Goal: Information Seeking & Learning: Learn about a topic

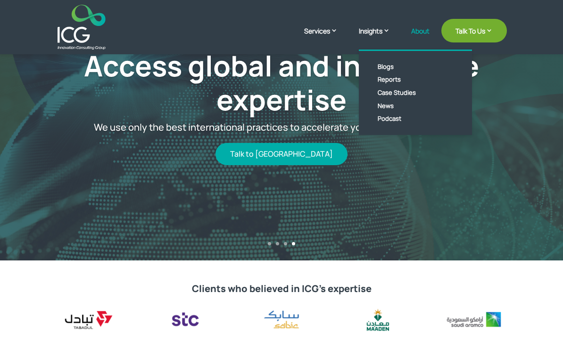
click at [423, 28] on link "About" at bounding box center [420, 38] width 18 height 22
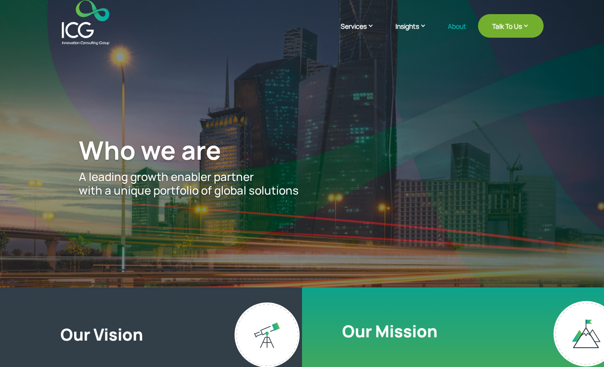
click at [92, 27] on img at bounding box center [86, 22] width 48 height 45
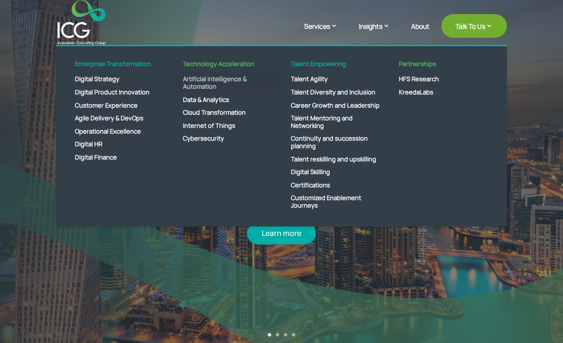
click at [229, 85] on link "Artificial intelligence & Automation" at bounding box center [228, 83] width 108 height 20
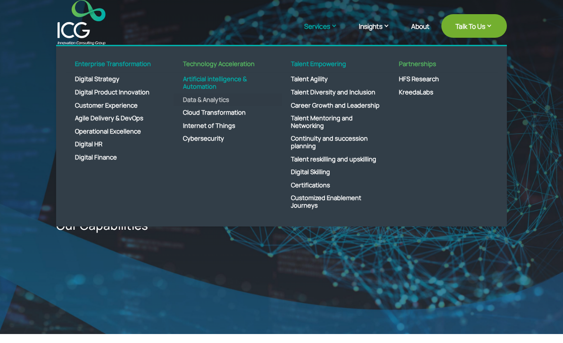
click at [232, 107] on link "Data & Analytics" at bounding box center [228, 99] width 108 height 13
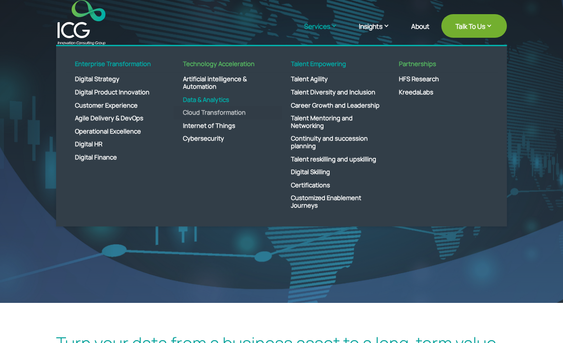
click at [224, 118] on link "Cloud Transformation" at bounding box center [228, 112] width 108 height 13
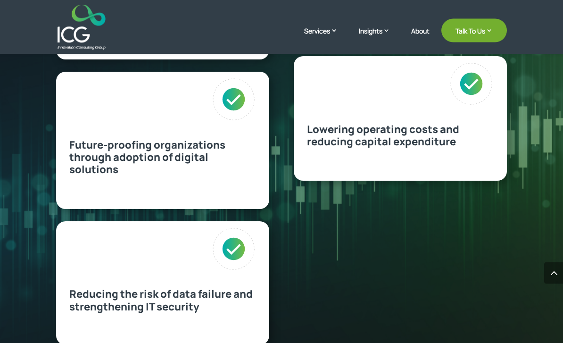
scroll to position [539, 0]
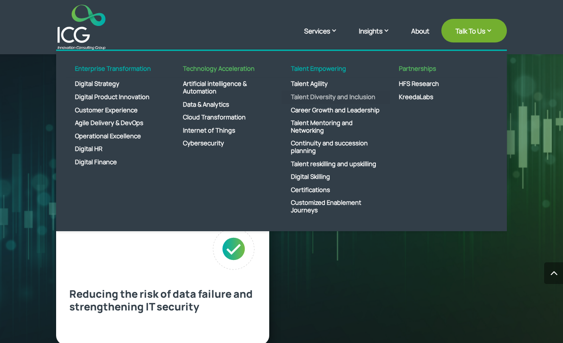
click at [332, 93] on link "Talent Diversity and Inclusion" at bounding box center [336, 97] width 108 height 13
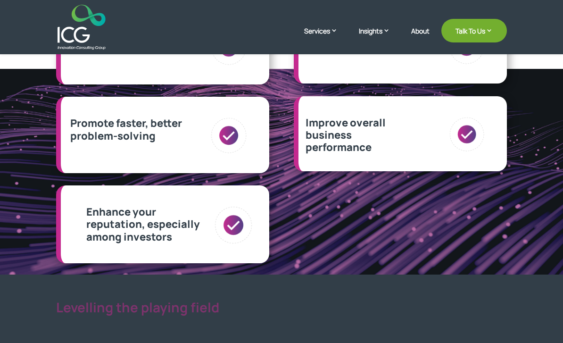
scroll to position [269, 0]
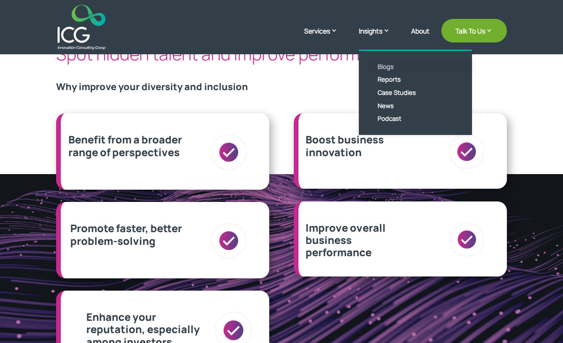
click at [385, 65] on link "Blogs" at bounding box center [422, 66] width 108 height 13
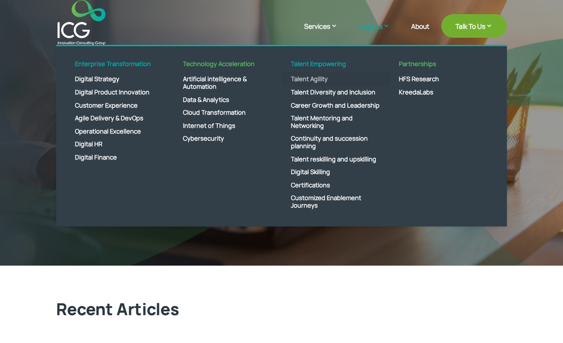
click at [324, 78] on link "Talent Agility" at bounding box center [336, 79] width 108 height 13
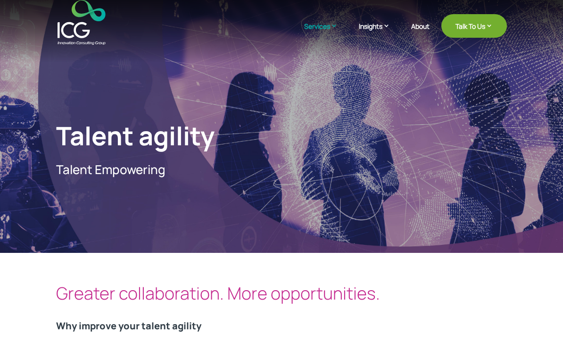
click at [76, 26] on img at bounding box center [82, 22] width 48 height 45
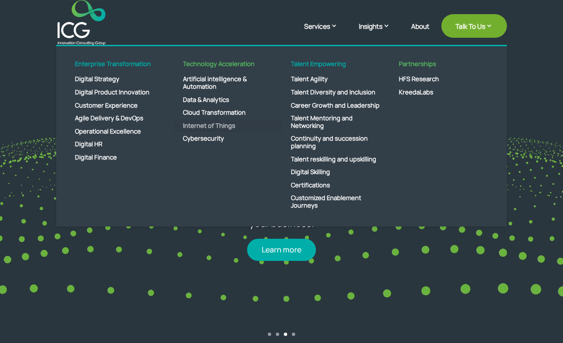
click at [225, 126] on link "Internet of Things" at bounding box center [228, 125] width 108 height 13
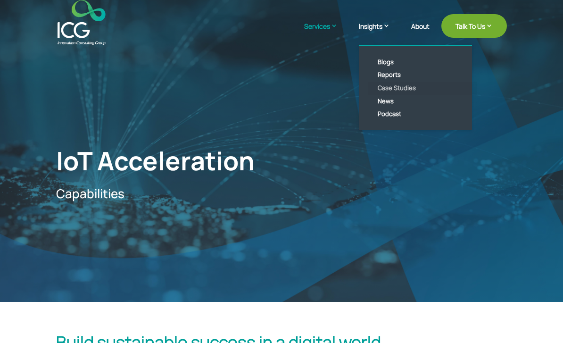
click at [402, 90] on link "Case Studies" at bounding box center [422, 88] width 108 height 13
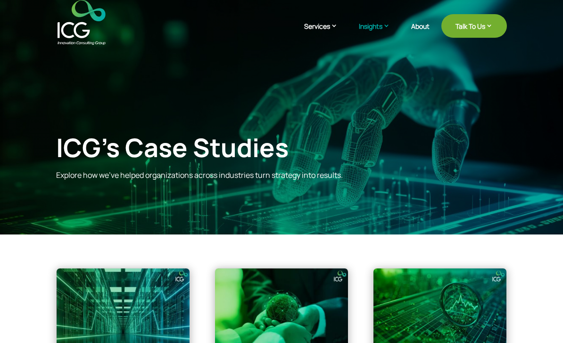
click at [89, 19] on img at bounding box center [82, 22] width 48 height 45
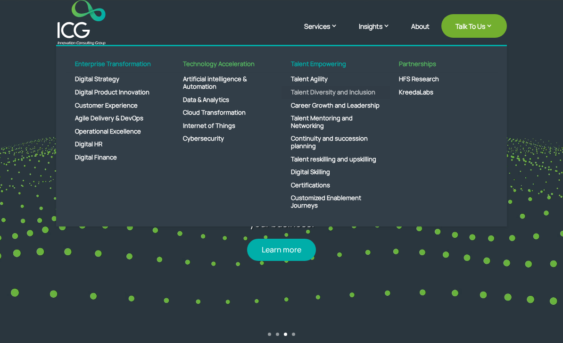
click at [344, 92] on link "Talent Diversity and Inclusion" at bounding box center [336, 92] width 108 height 13
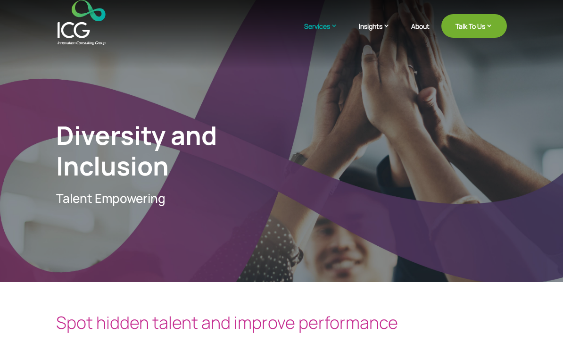
click at [72, 50] on div "Diversity and Inclusion Talent Empowering" at bounding box center [281, 141] width 563 height 282
click at [91, 24] on img at bounding box center [82, 22] width 48 height 45
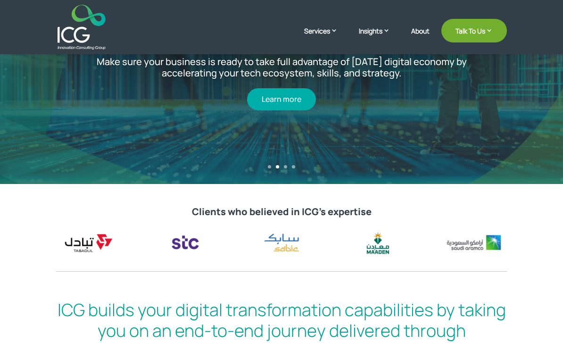
scroll to position [98, 0]
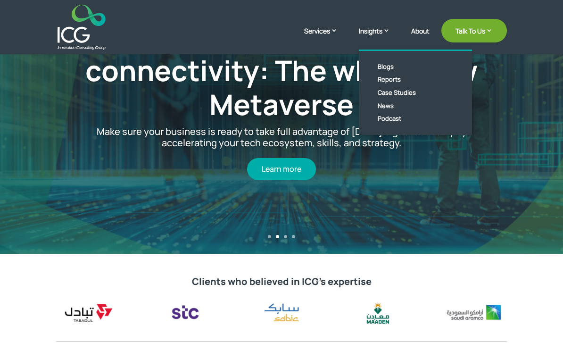
click at [545, 183] on div "Step into the future of connectivity: The whole new Metaverse Make sure your bu…" at bounding box center [281, 78] width 563 height 352
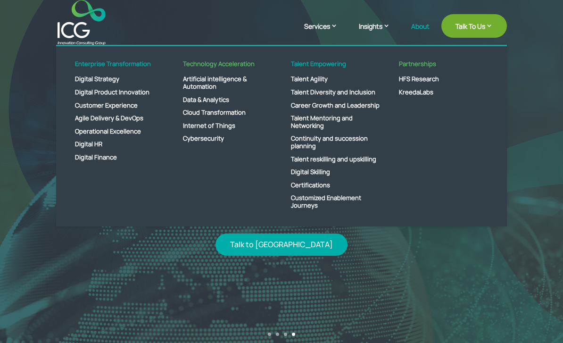
click at [415, 31] on link "About" at bounding box center [420, 34] width 18 height 22
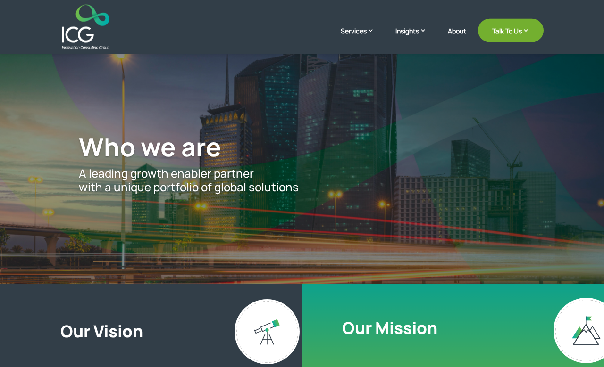
click at [85, 39] on img at bounding box center [86, 27] width 48 height 45
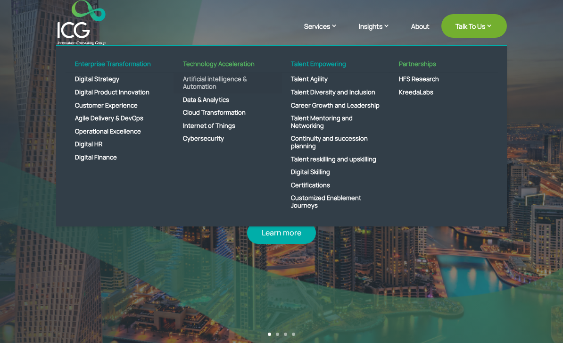
click at [243, 91] on link "Artificial intelligence & Automation" at bounding box center [228, 83] width 108 height 20
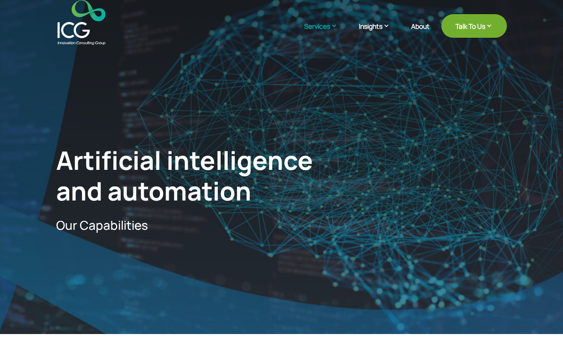
click at [490, 82] on div "Artificial intelligence and automation Our Capabilities" at bounding box center [281, 167] width 563 height 334
click at [423, 25] on link "About" at bounding box center [420, 34] width 18 height 22
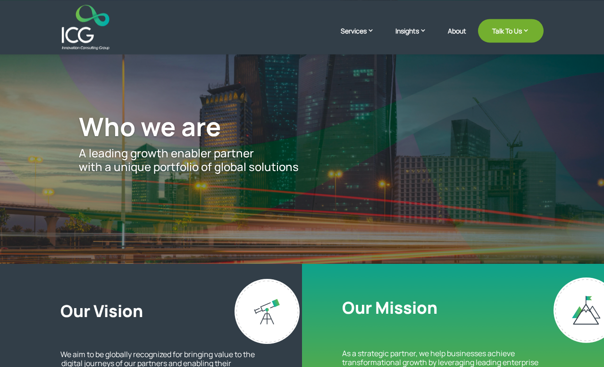
scroll to position [16, 0]
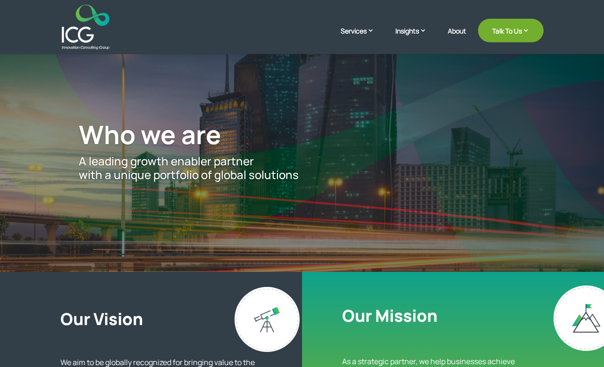
click at [92, 37] on img at bounding box center [86, 27] width 48 height 45
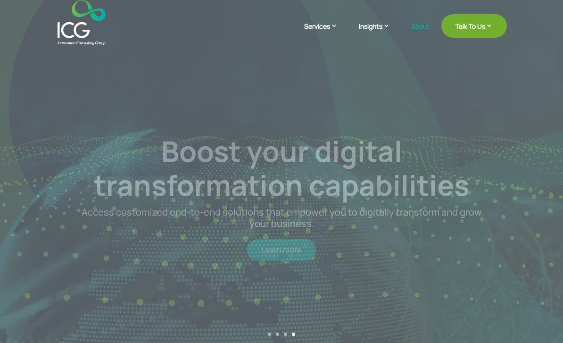
click at [418, 28] on link "About" at bounding box center [420, 34] width 18 height 22
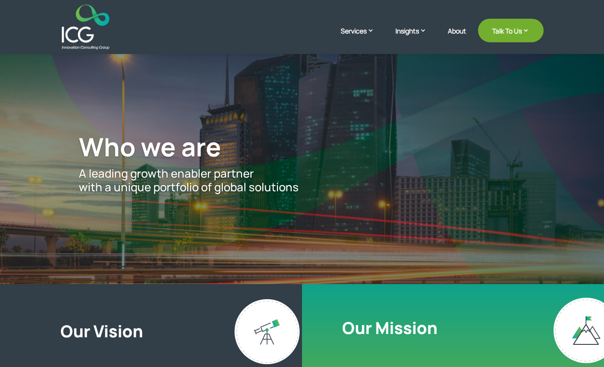
click at [85, 32] on img at bounding box center [86, 27] width 48 height 45
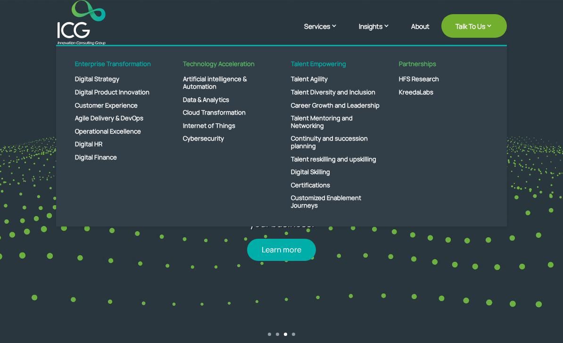
click at [85, 27] on img at bounding box center [82, 22] width 48 height 45
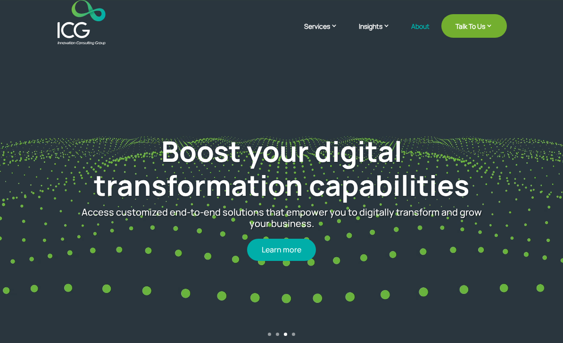
click at [419, 31] on link "About" at bounding box center [420, 34] width 18 height 22
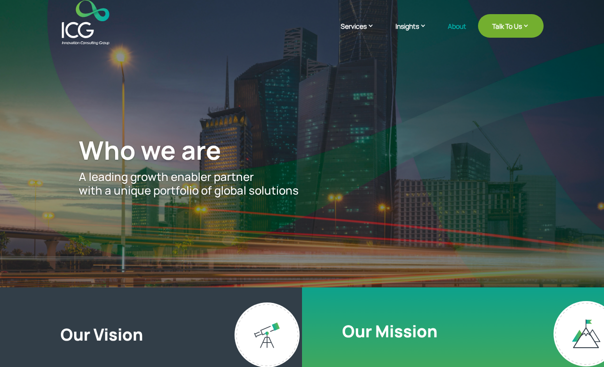
click at [97, 32] on img at bounding box center [86, 22] width 48 height 45
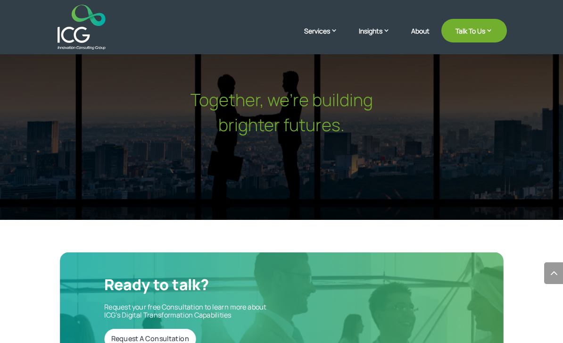
scroll to position [2912, 0]
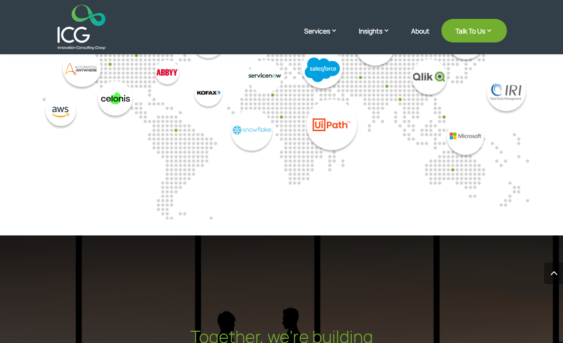
scroll to position [2657, 0]
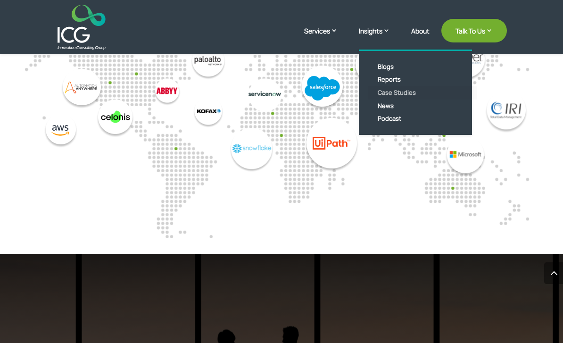
click at [391, 91] on link "Case Studies" at bounding box center [422, 92] width 108 height 13
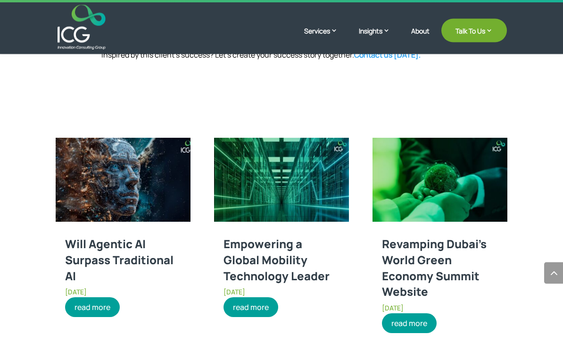
scroll to position [836, 0]
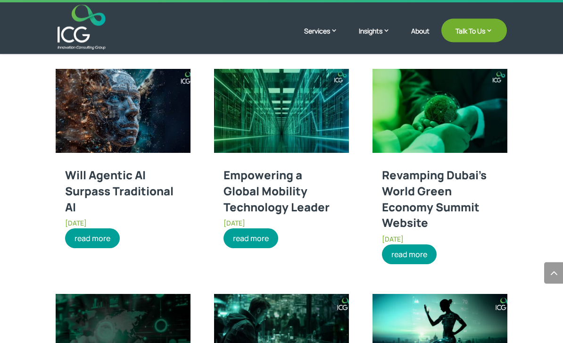
click at [307, 178] on link "Empowering a Global Mobility Technology Leader" at bounding box center [277, 190] width 106 height 47
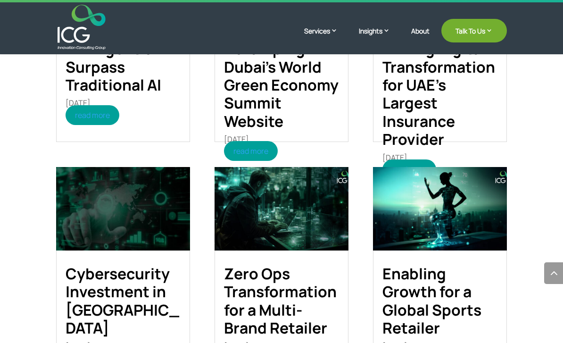
scroll to position [865, 0]
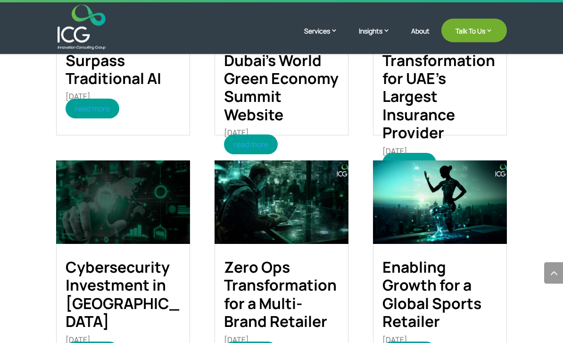
click at [441, 323] on link "Enabling Growth for a Global Sports Retailer" at bounding box center [431, 294] width 99 height 75
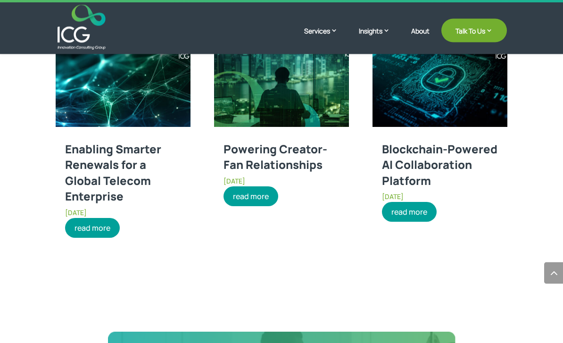
scroll to position [1410, 0]
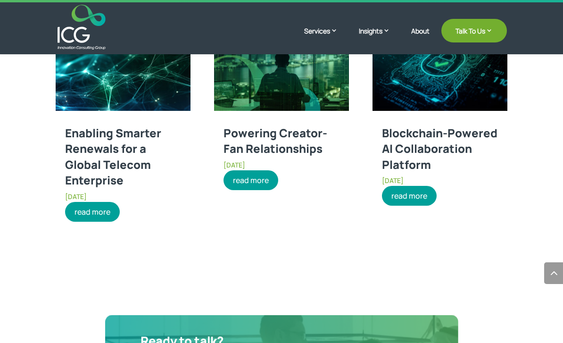
click at [434, 172] on link "Blockchain-Powered AI Collaboration Platform" at bounding box center [440, 148] width 116 height 47
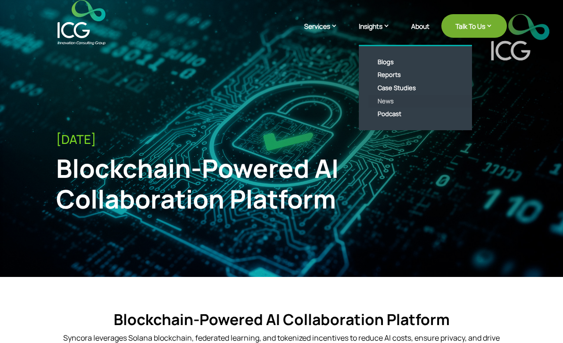
click at [379, 98] on link "News" at bounding box center [422, 101] width 108 height 13
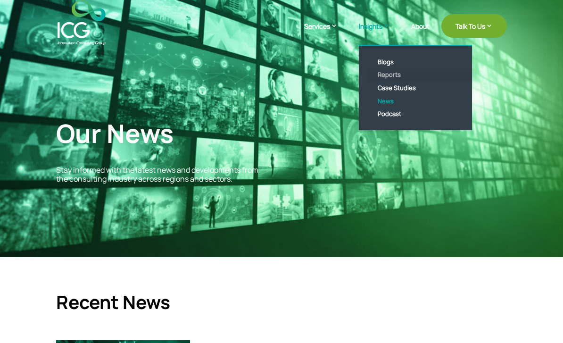
click at [389, 75] on link "Reports" at bounding box center [422, 74] width 108 height 13
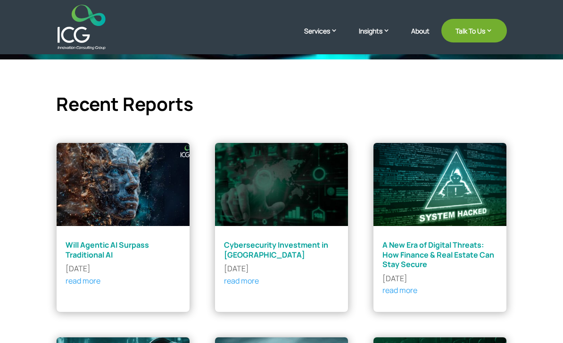
scroll to position [214, 0]
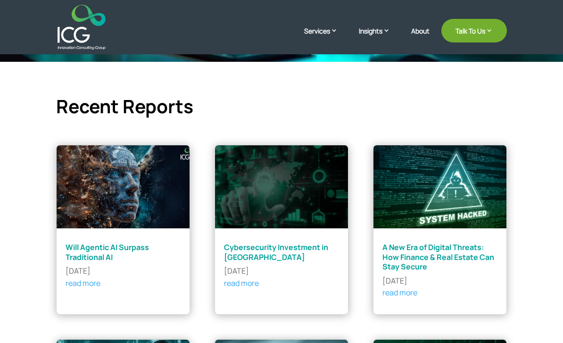
click at [302, 259] on h6 "Cybersecurity Investment in [GEOGRAPHIC_DATA]" at bounding box center [281, 254] width 115 height 25
click at [314, 242] on link "Cybersecurity Investment in [GEOGRAPHIC_DATA]" at bounding box center [276, 252] width 104 height 20
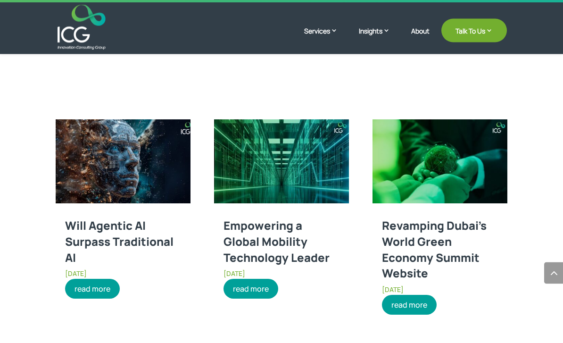
scroll to position [459, 0]
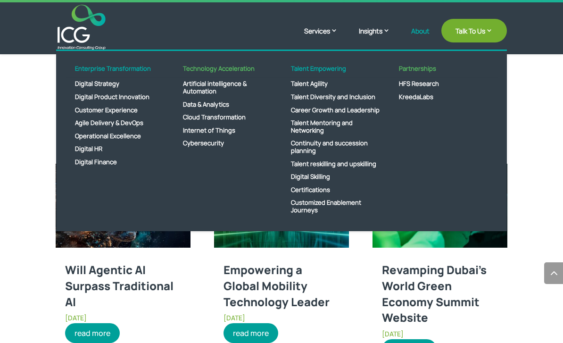
click at [418, 31] on link "About" at bounding box center [420, 38] width 18 height 22
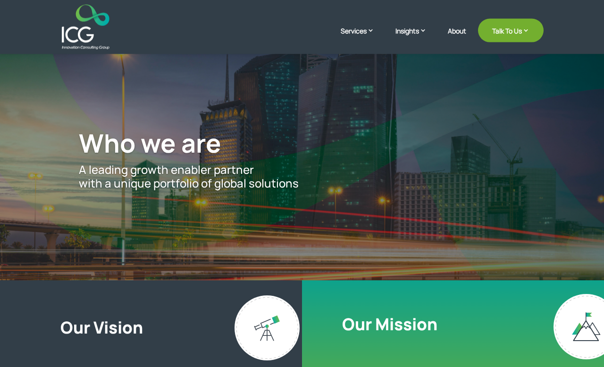
scroll to position [7, 0]
click at [89, 40] on img at bounding box center [86, 27] width 48 height 45
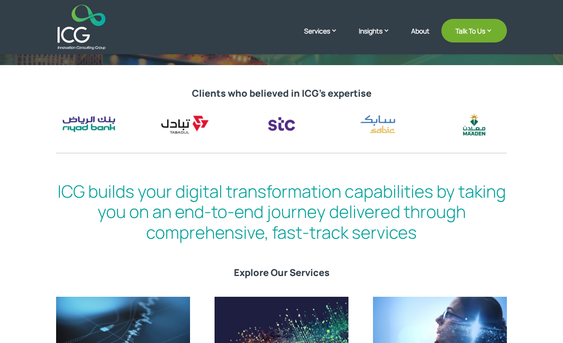
scroll to position [285, 0]
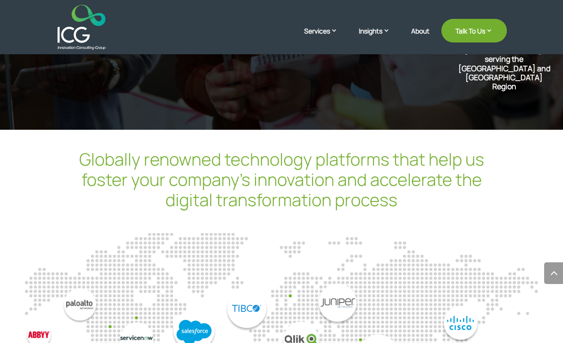
click at [524, 234] on div at bounding box center [281, 341] width 513 height 215
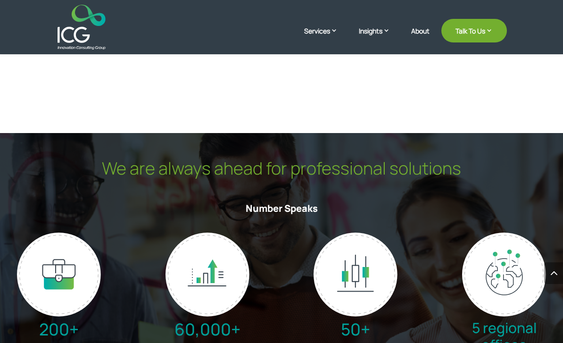
scroll to position [2049, 0]
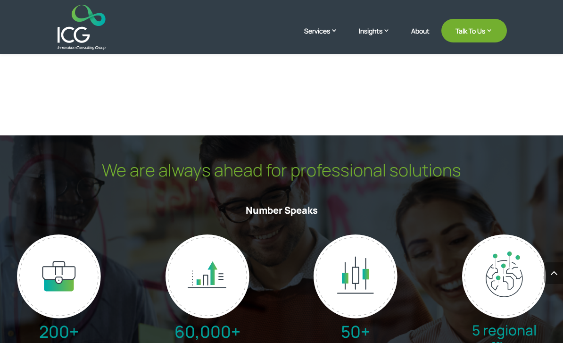
click at [341, 209] on h3 "Number Speaks" at bounding box center [281, 213] width 450 height 16
